Goal: Information Seeking & Learning: Understand process/instructions

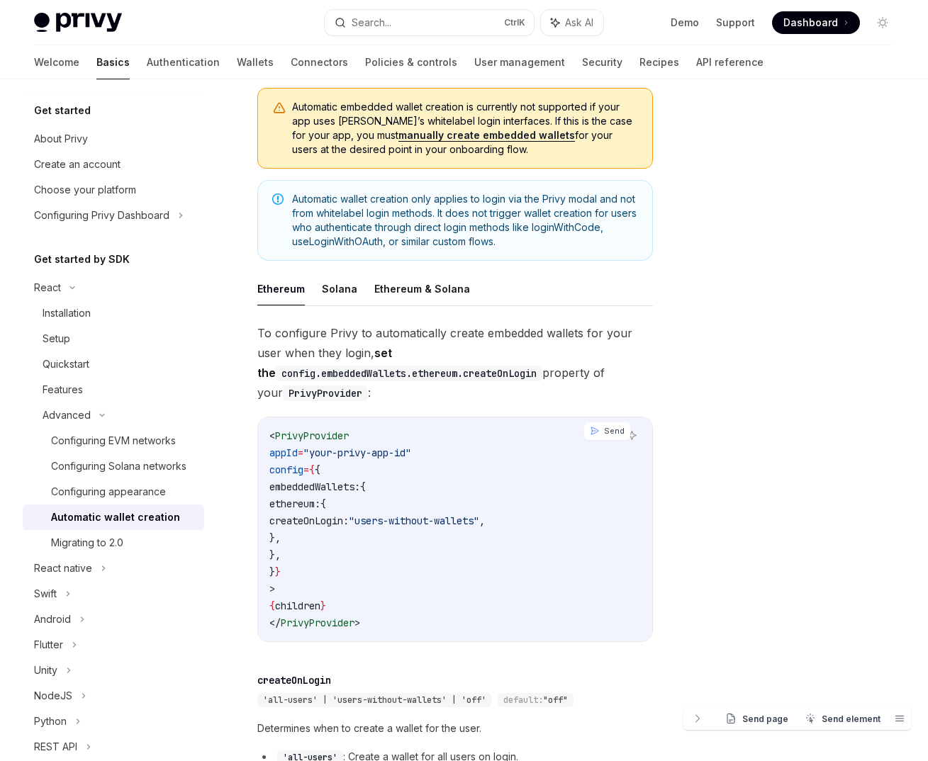
scroll to position [255, 0]
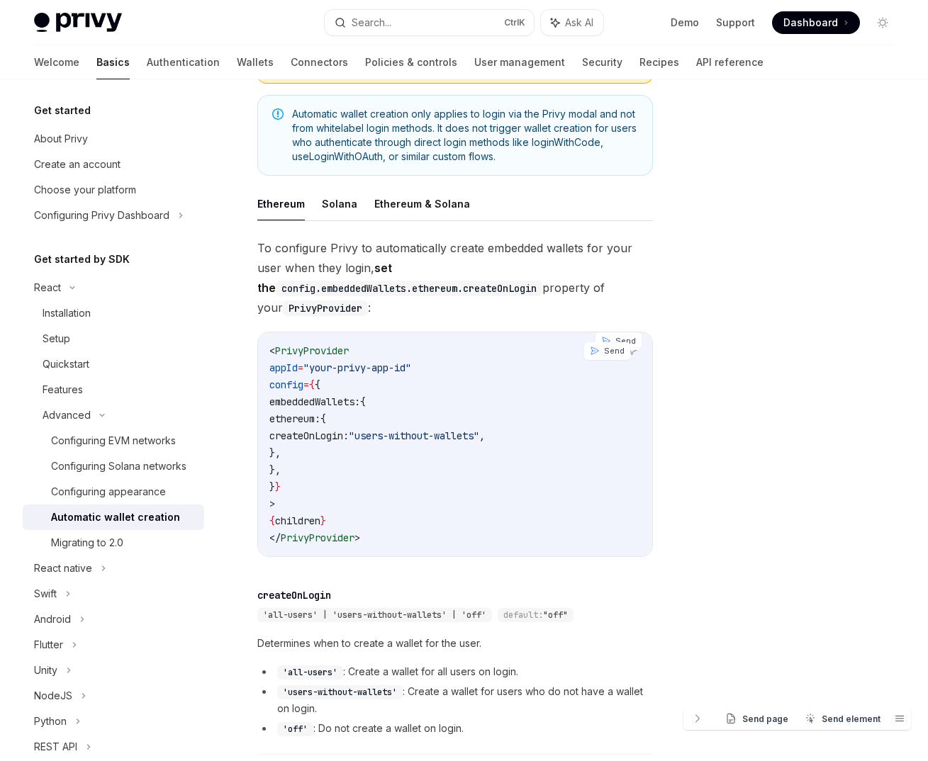
click at [393, 475] on code "< PrivyProvider appId = "your-privy-app-id" config = { { embeddedWallets: { eth…" at bounding box center [454, 444] width 371 height 204
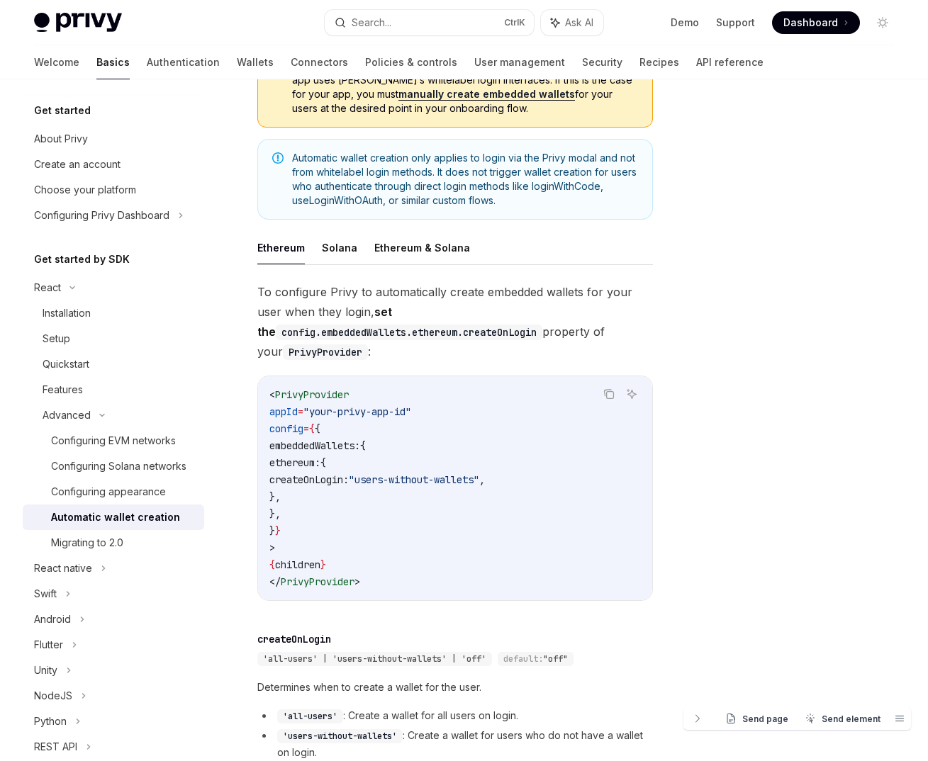
scroll to position [296, 0]
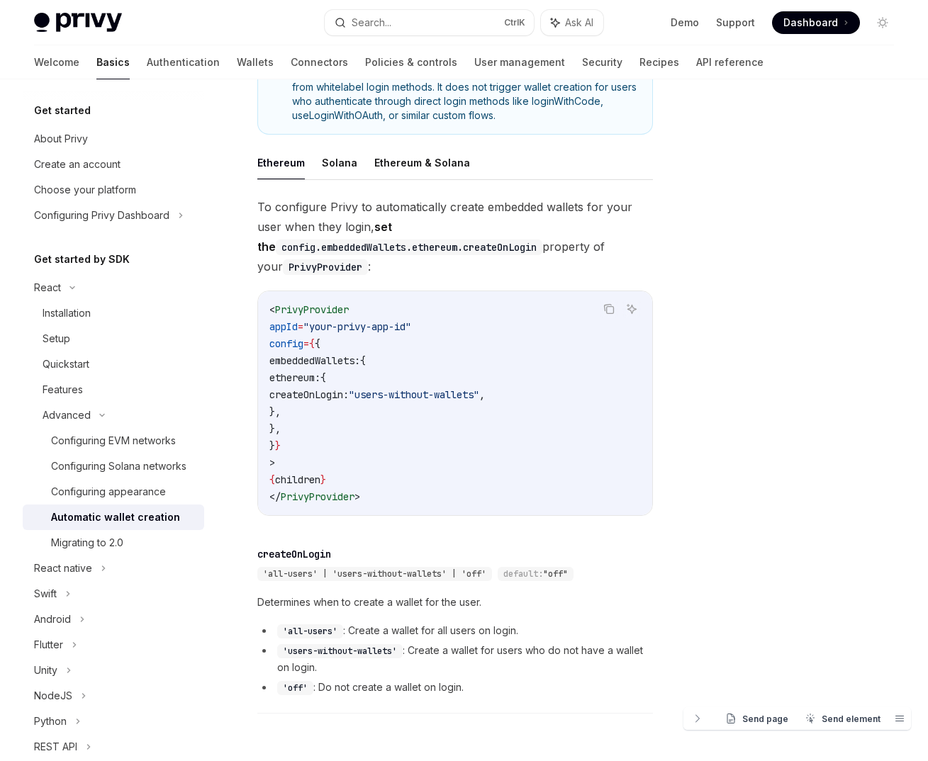
click at [742, 714] on button "Send page" at bounding box center [757, 718] width 80 height 23
click at [57, 434] on div "Configuring EVM networks" at bounding box center [113, 440] width 125 height 17
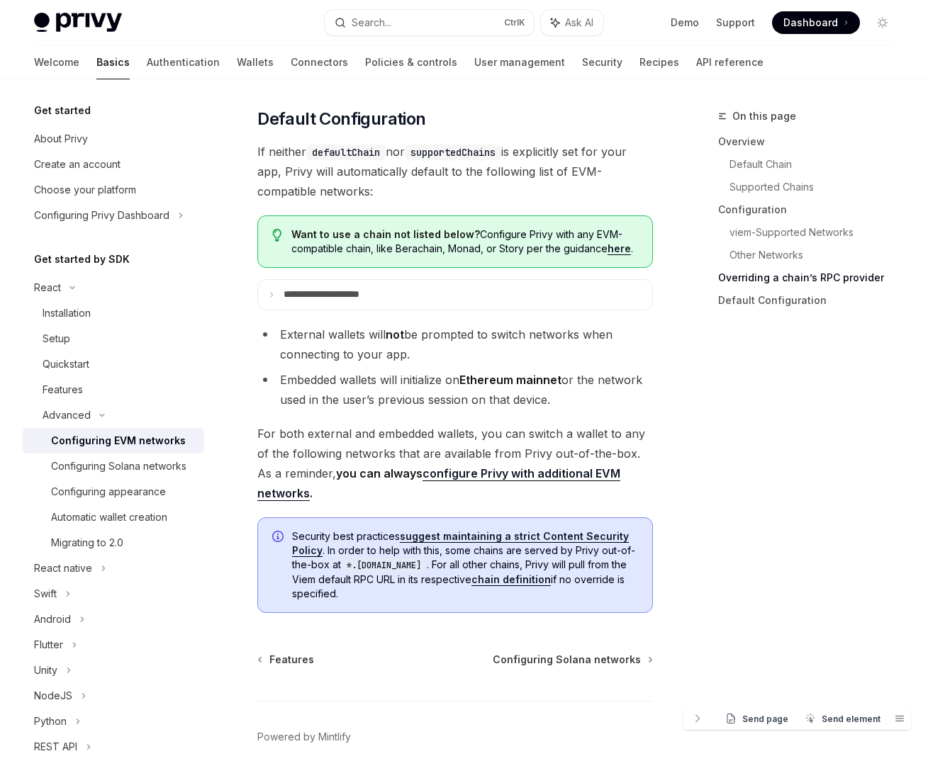
scroll to position [3774, 0]
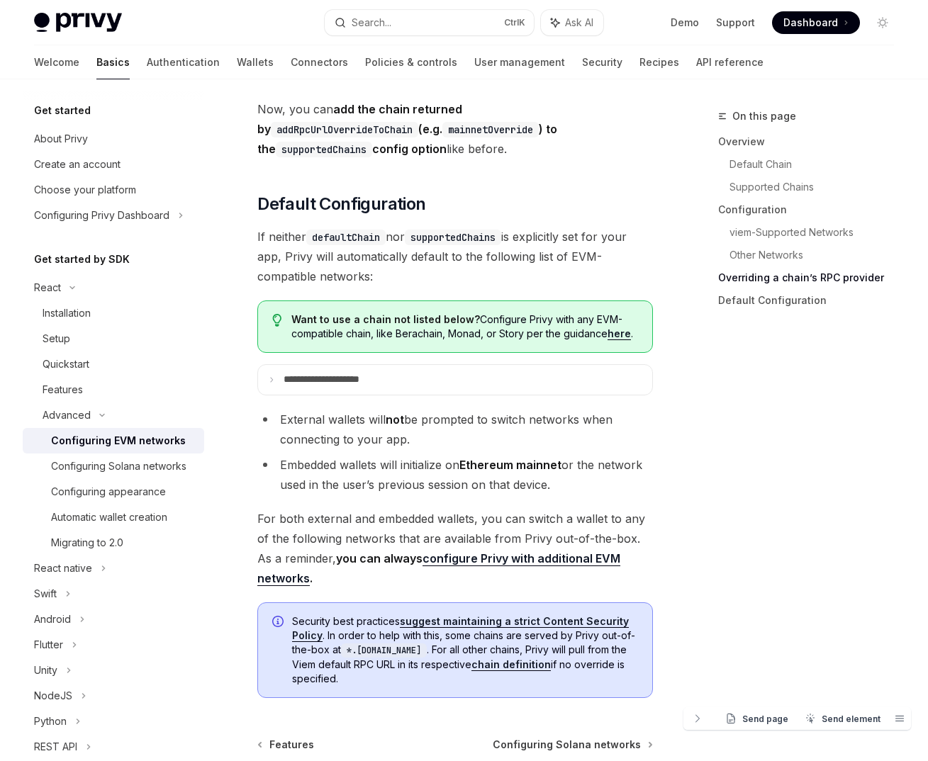
click at [121, 526] on div "Automatic wallet creation" at bounding box center [109, 517] width 116 height 17
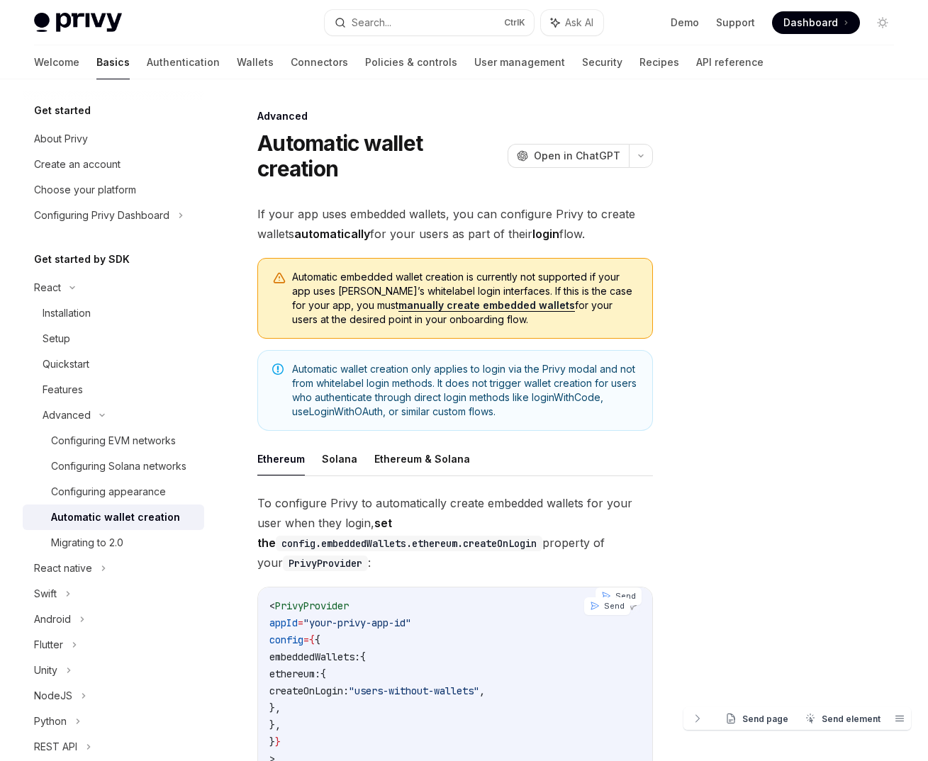
click at [627, 593] on span "Send" at bounding box center [625, 596] width 21 height 12
click at [256, 516] on div "Advanced Automatic wallet creation OpenAI Open in ChatGPT OpenAI Open in ChatGP…" at bounding box center [322, 668] width 667 height 1120
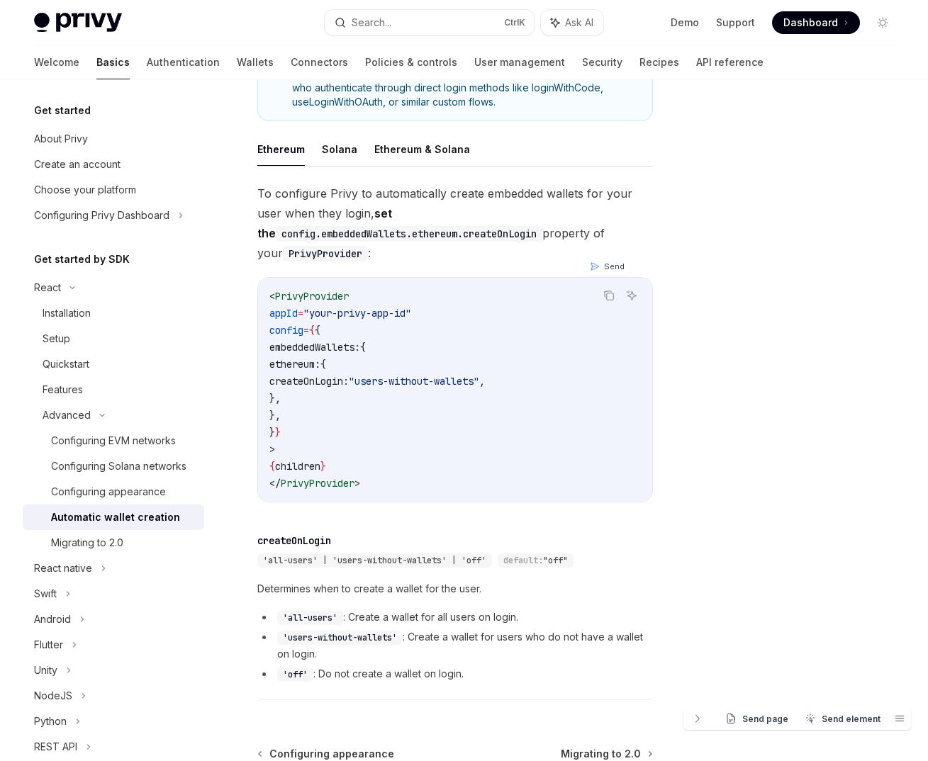
scroll to position [340, 0]
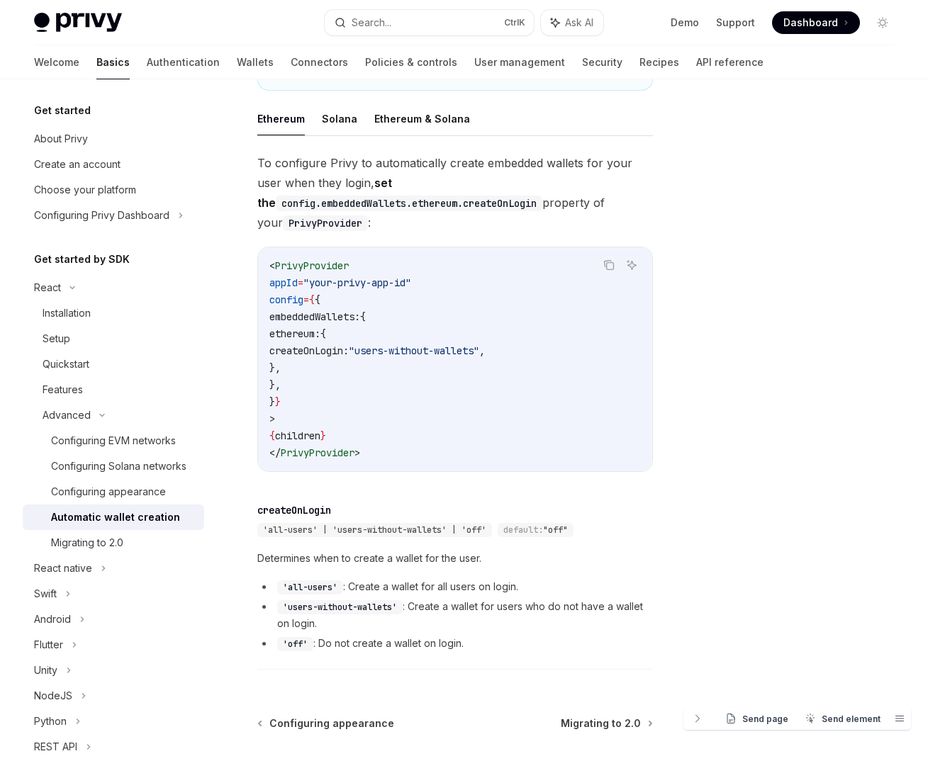
click at [165, 61] on div "Welcome Basics Authentication Wallets Connectors Policies & controls User manag…" at bounding box center [398, 62] width 729 height 34
click at [237, 61] on link "Wallets" at bounding box center [255, 62] width 37 height 34
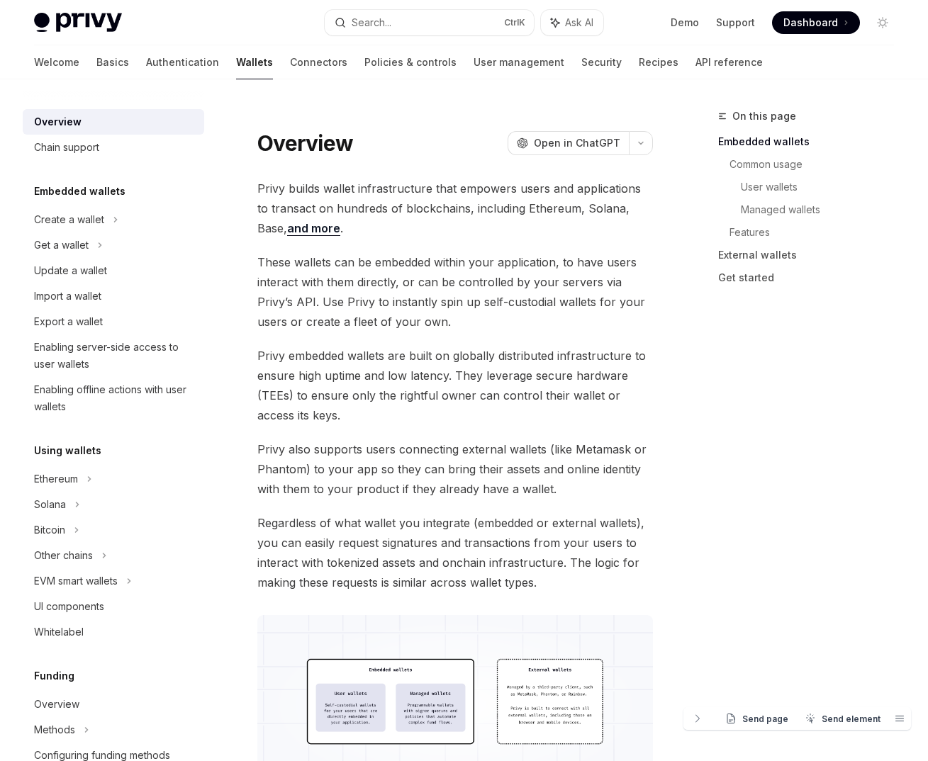
click at [90, 220] on div "Create a wallet" at bounding box center [69, 219] width 70 height 17
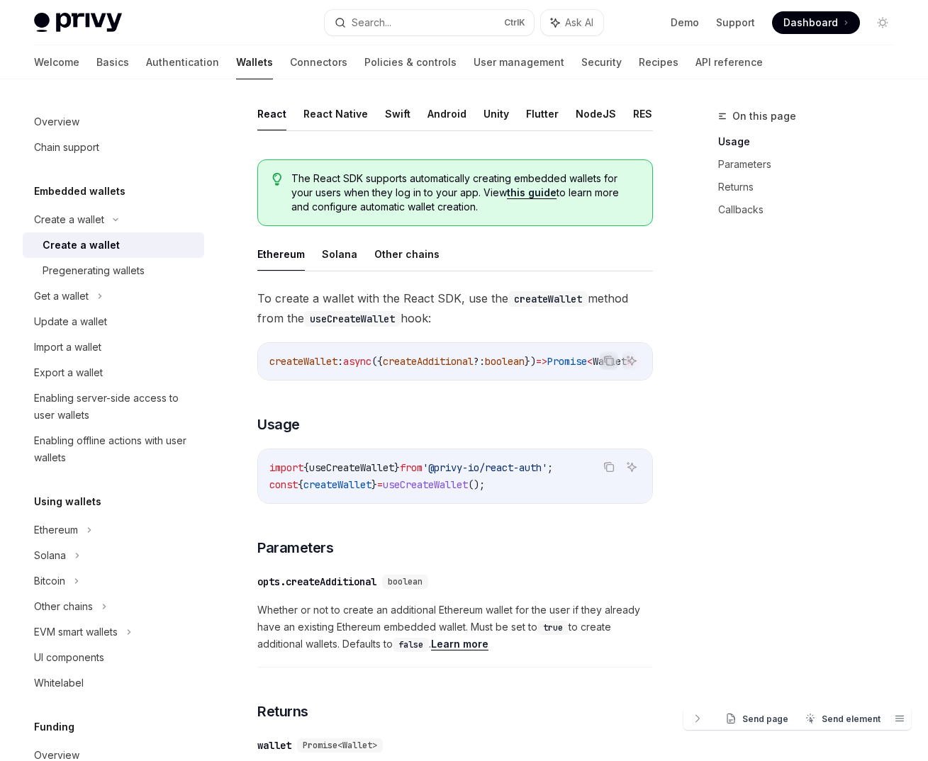
scroll to position [282, 0]
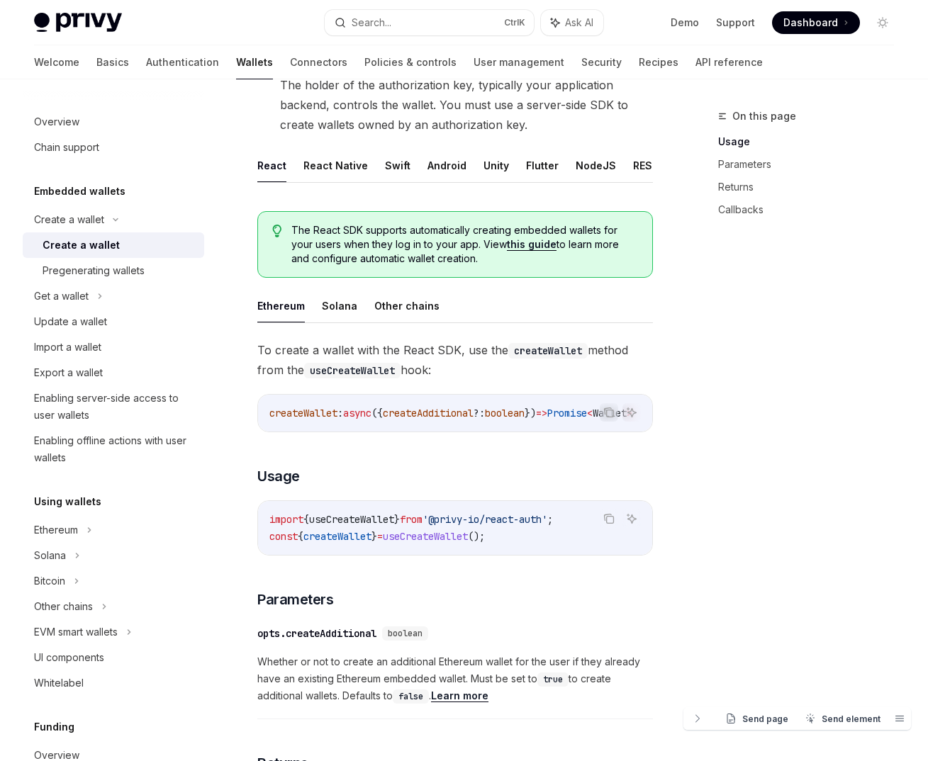
click at [751, 719] on span "Send page" at bounding box center [765, 719] width 46 height 11
click at [131, 276] on div "Pregenerating wallets" at bounding box center [94, 270] width 102 height 17
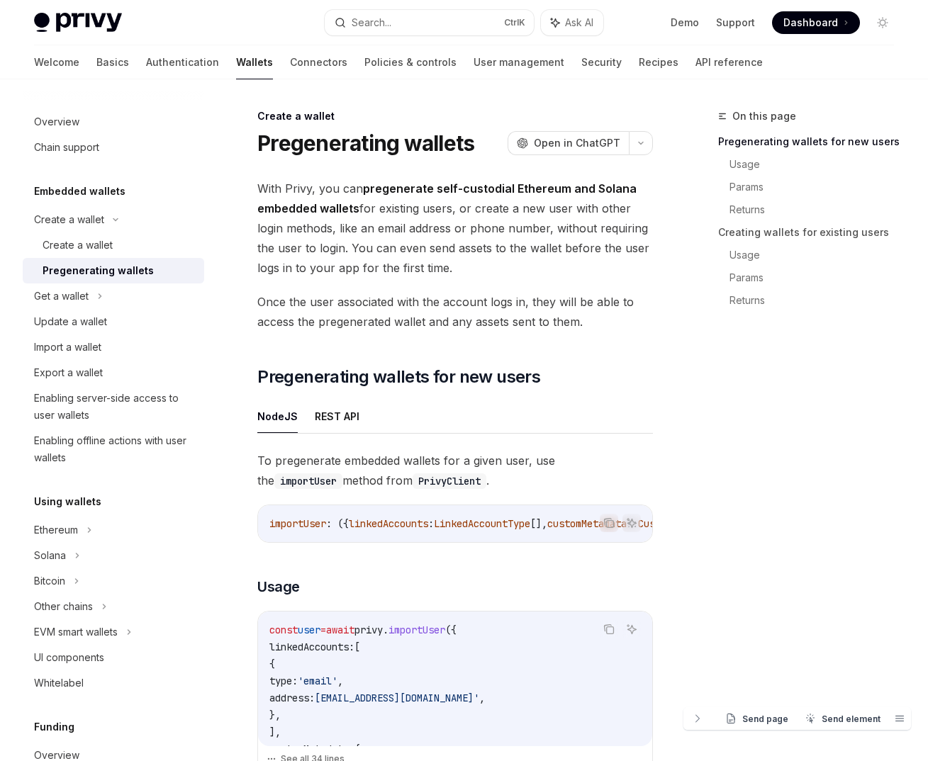
click at [753, 710] on button "Send page" at bounding box center [757, 718] width 80 height 23
click at [217, 57] on div "Welcome Basics Authentication Wallets Connectors Policies & controls User manag…" at bounding box center [398, 62] width 729 height 34
click at [290, 60] on link "Connectors" at bounding box center [318, 62] width 57 height 34
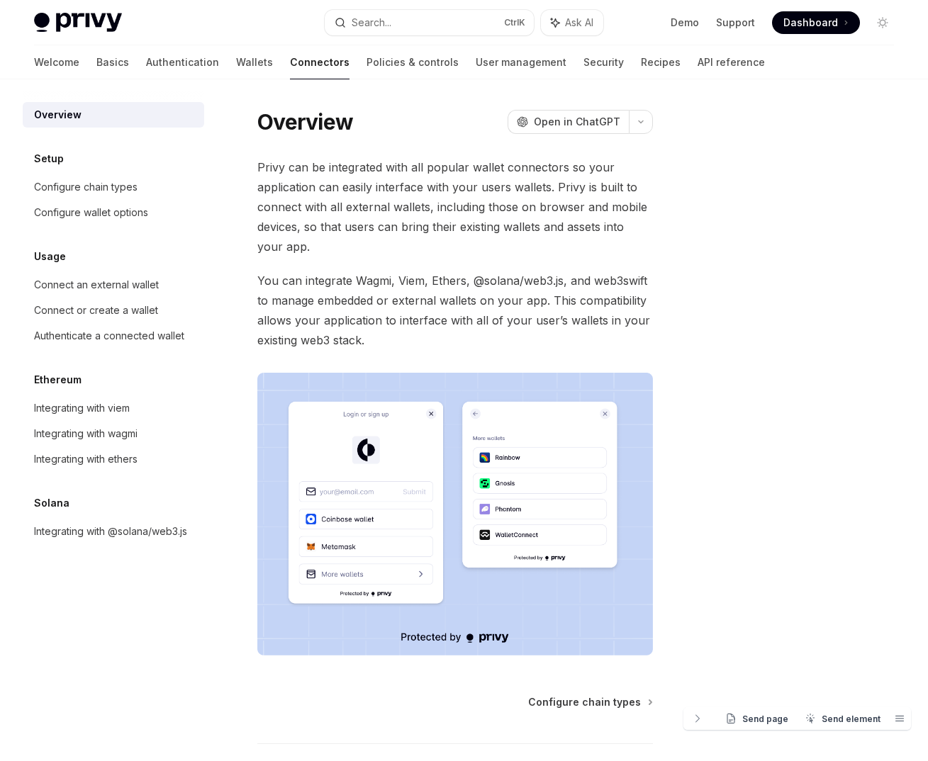
click at [146, 55] on link "Authentication" at bounding box center [182, 62] width 73 height 34
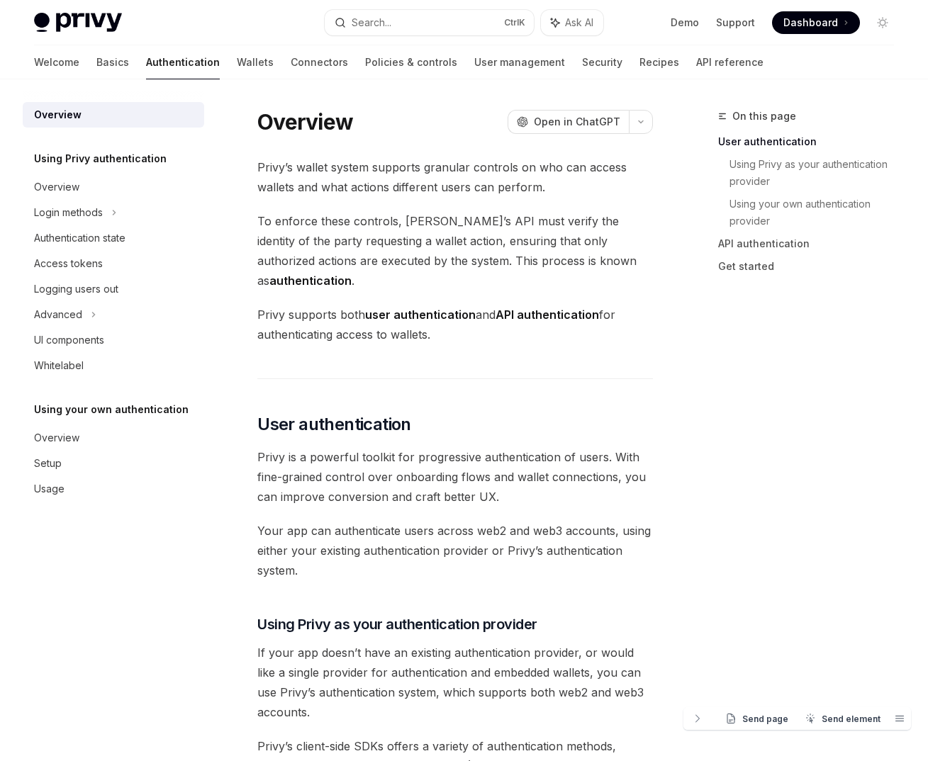
click at [94, 206] on div "Login methods" at bounding box center [68, 212] width 69 height 17
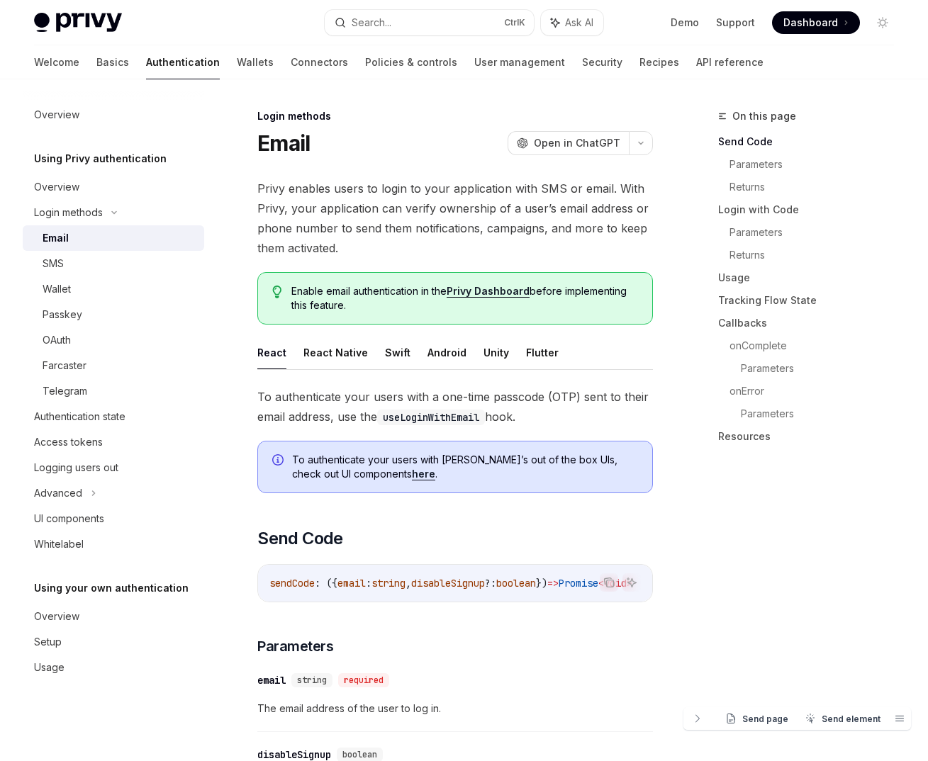
click at [96, 64] on link "Basics" at bounding box center [112, 62] width 33 height 34
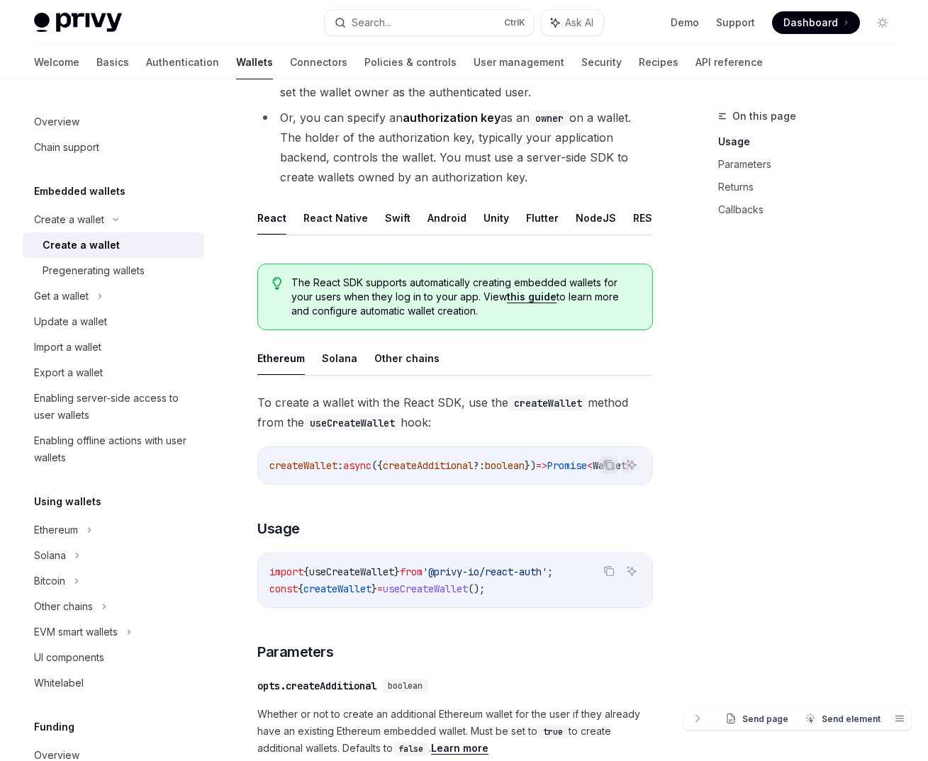
scroll to position [282, 0]
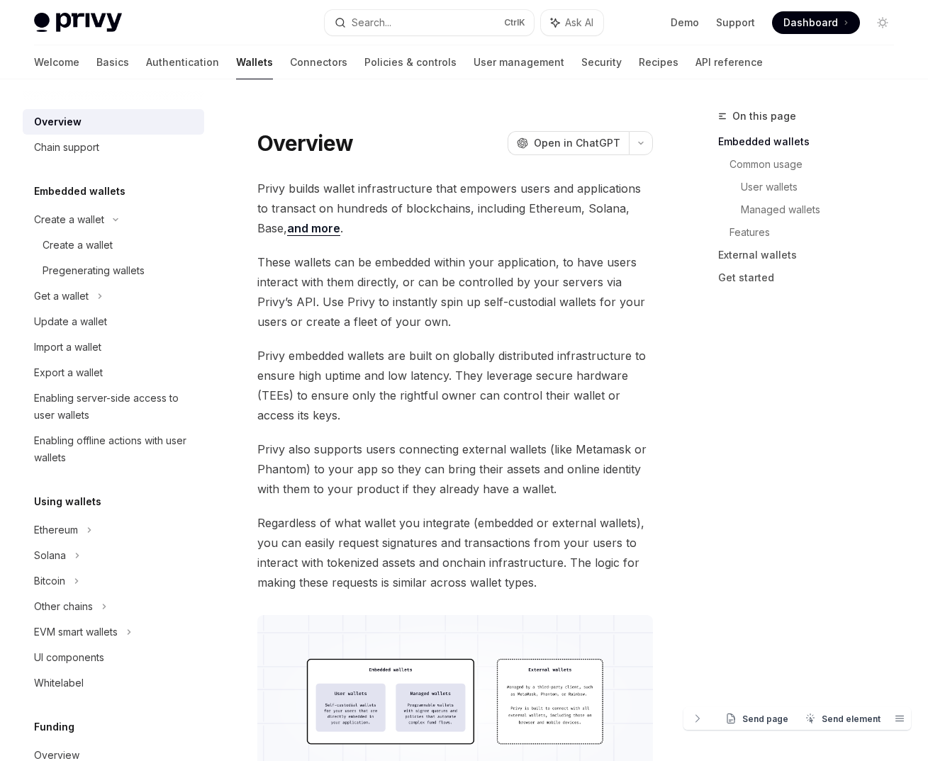
type textarea "*"
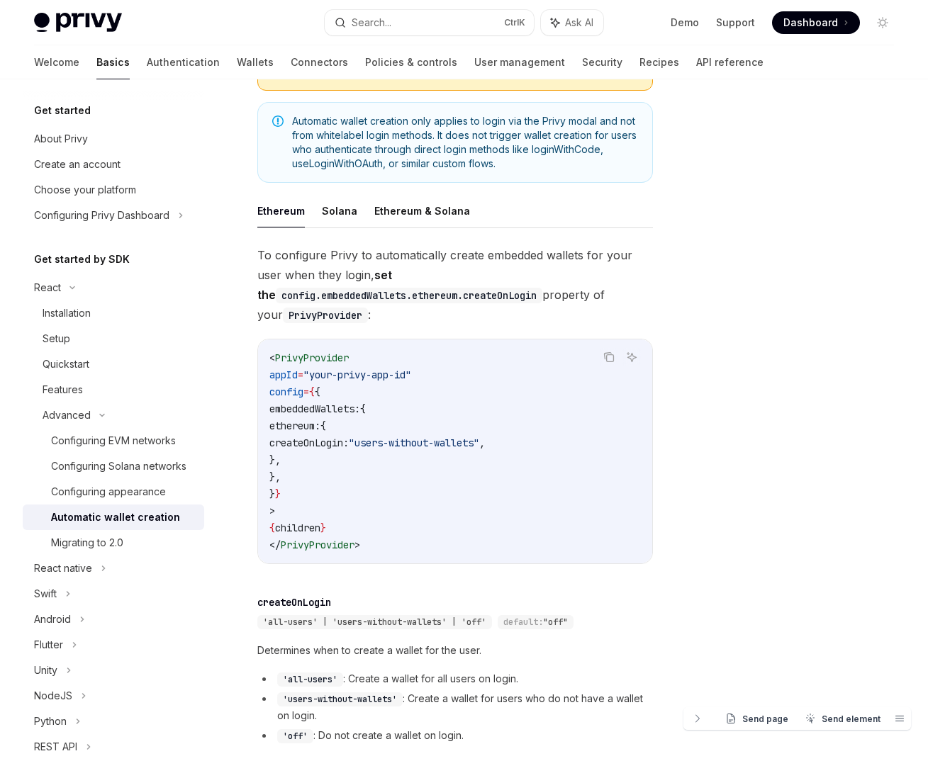
scroll to position [340, 0]
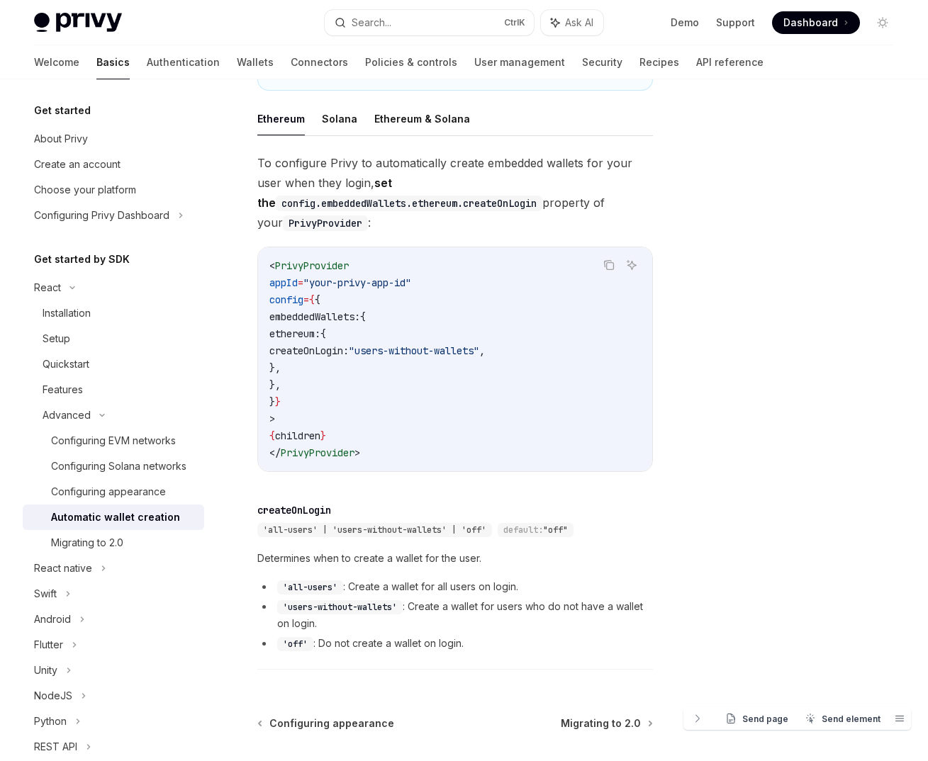
click at [762, 717] on span "Send page" at bounding box center [765, 719] width 46 height 11
